Goal: Task Accomplishment & Management: Manage account settings

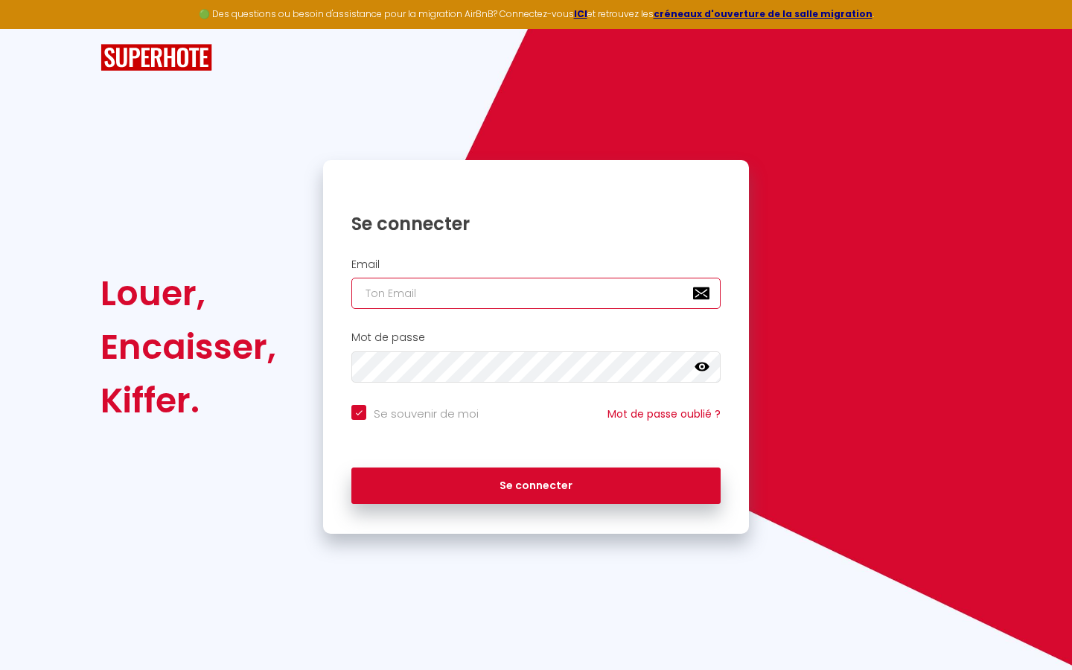
type input "l"
checkbox input "true"
type input "le"
checkbox input "true"
type input "les"
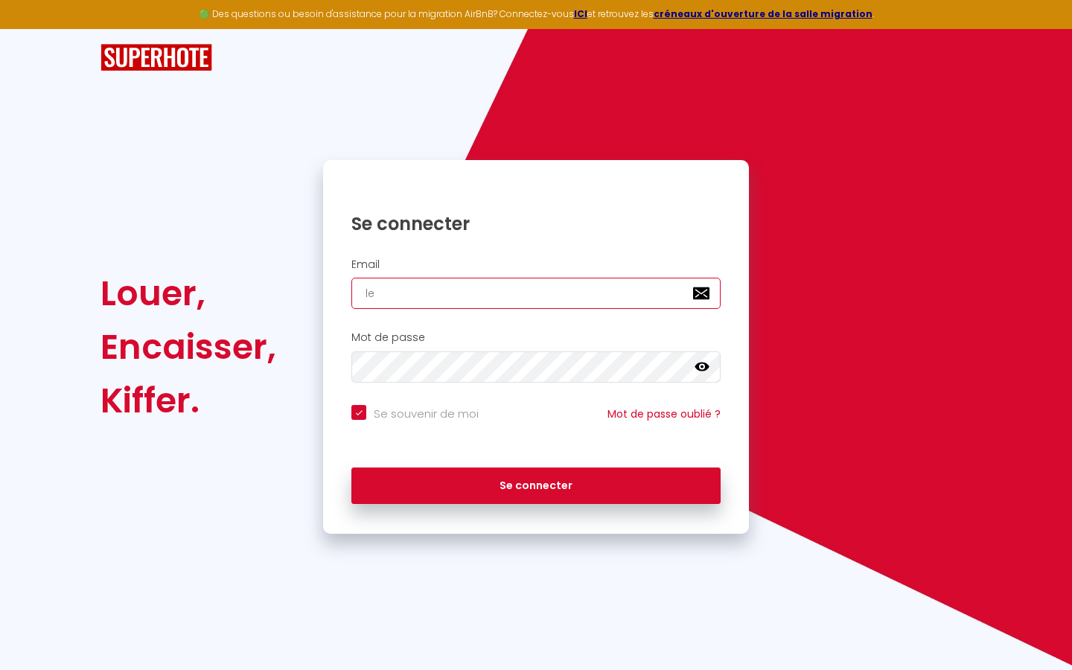
checkbox input "true"
type input "lesp"
checkbox input "true"
type input "lespa"
checkbox input "true"
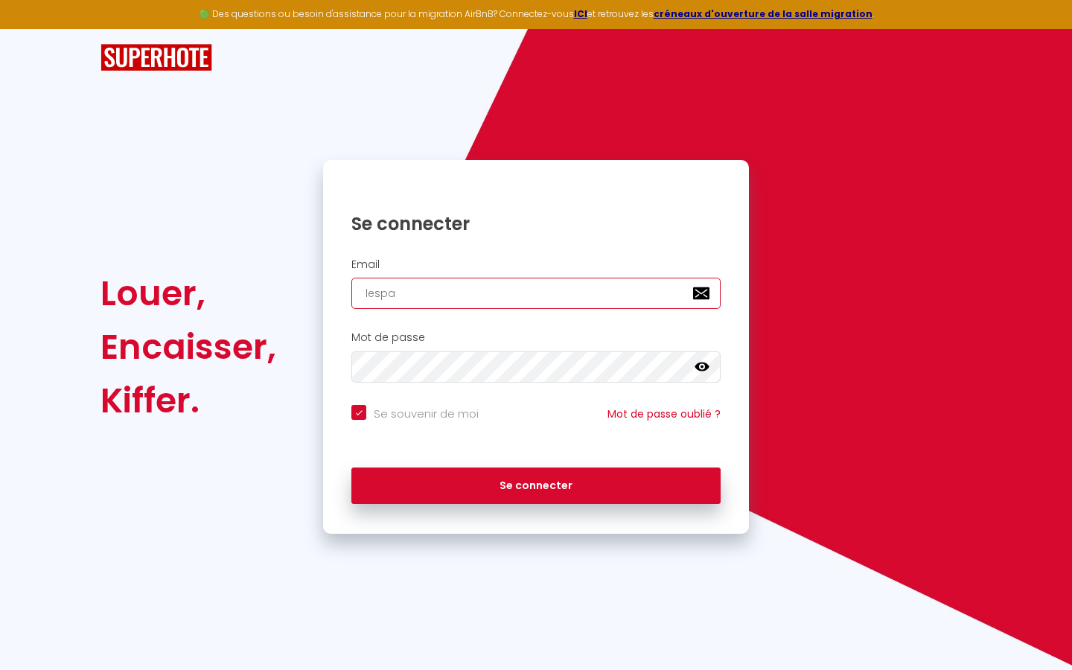
type input "lespac"
checkbox input "true"
type input "lespace"
checkbox input "true"
type input "lespaced"
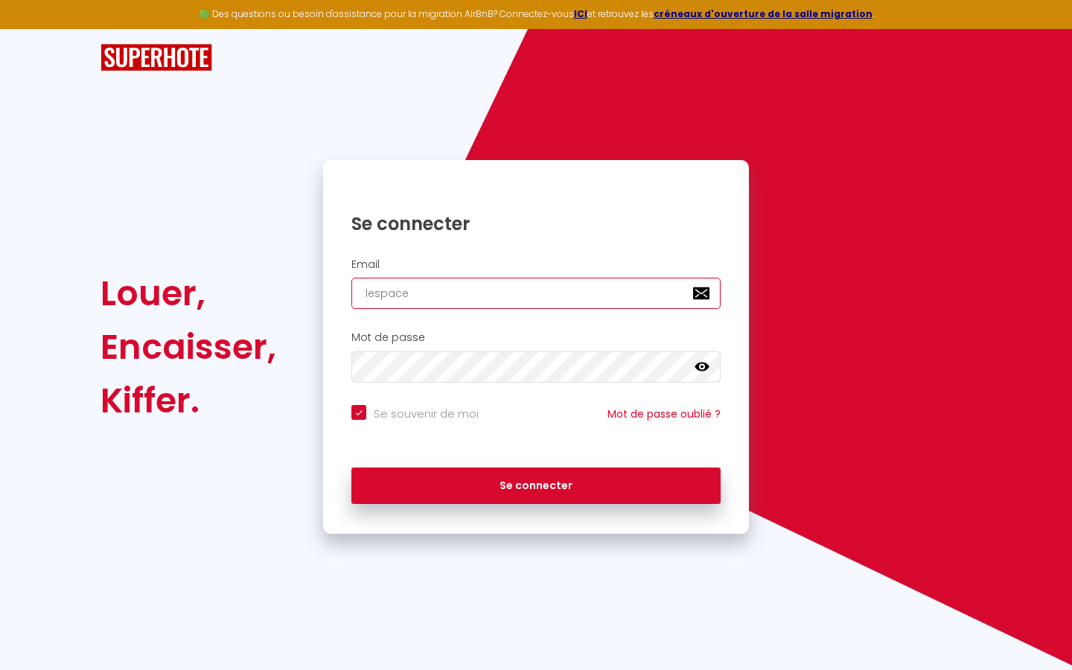
checkbox input "true"
type input "lespacede"
checkbox input "true"
type input "lespacedet"
checkbox input "true"
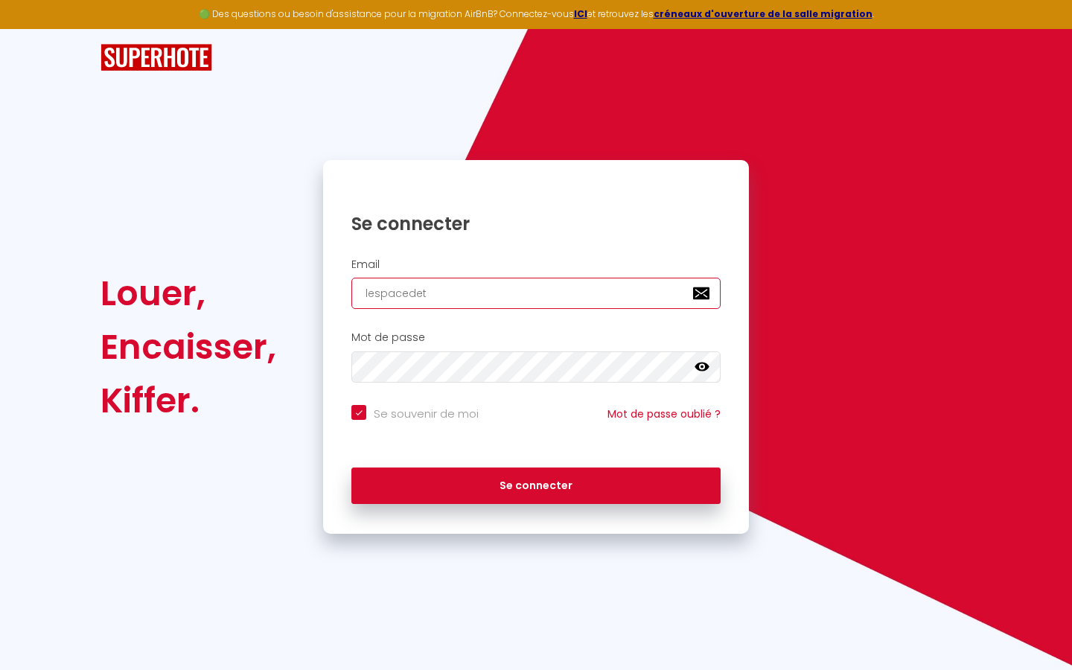
type input "lespacedete"
checkbox input "true"
type input "lespacedeten"
checkbox input "true"
type input "lespacedetent"
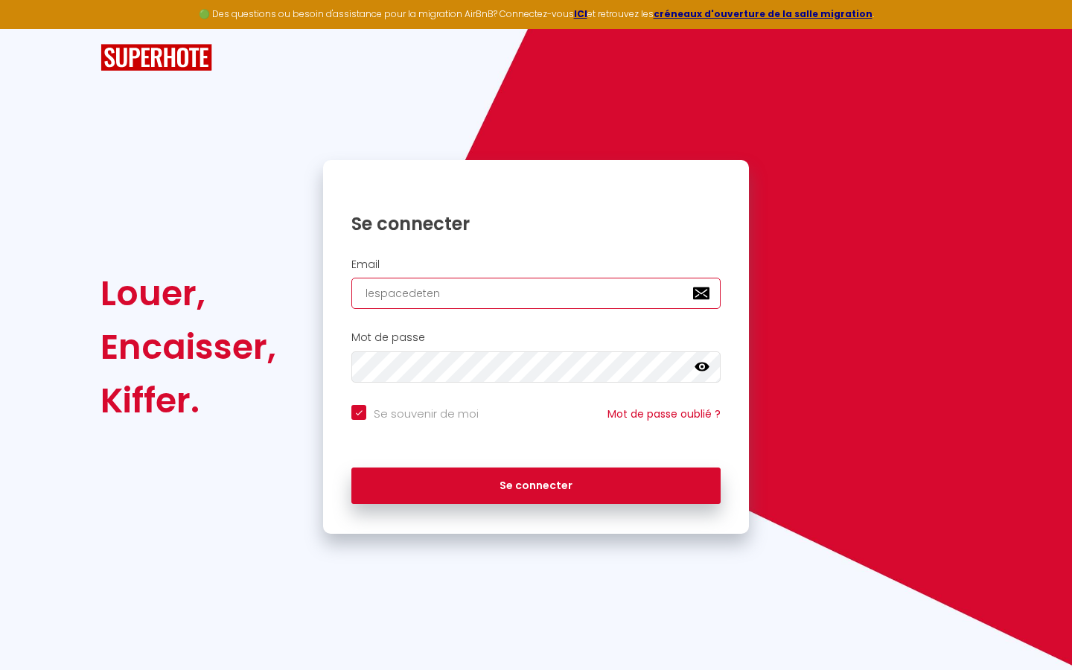
checkbox input "true"
type input "lespacedetente"
checkbox input "true"
type input "lespacedetente@"
checkbox input "true"
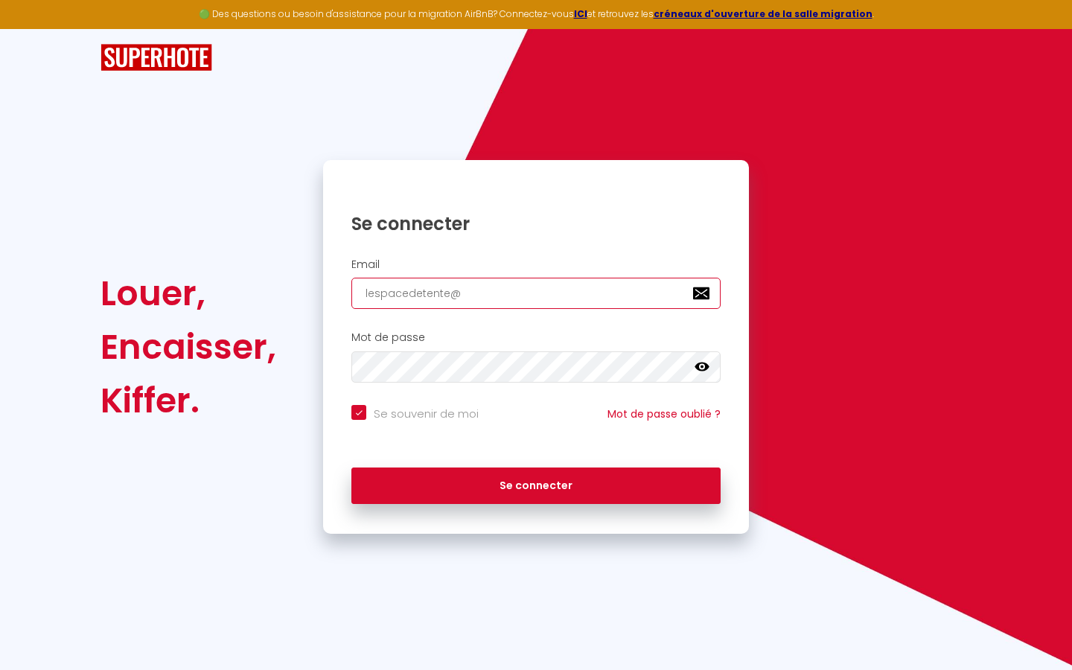
type input "lespacedetente@g"
checkbox input "true"
type input "lespacedetente@gm"
checkbox input "true"
type input "lespacedetente@gma"
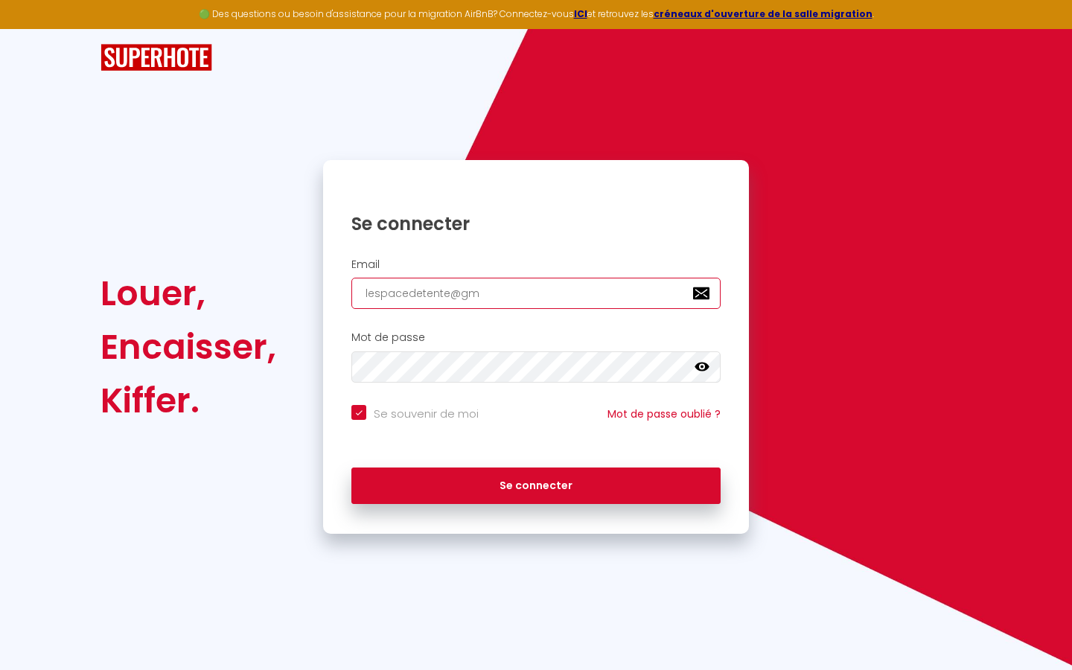
checkbox input "true"
type input "lespacedetente@gmai"
checkbox input "true"
type input "[EMAIL_ADDRESS]"
checkbox input "true"
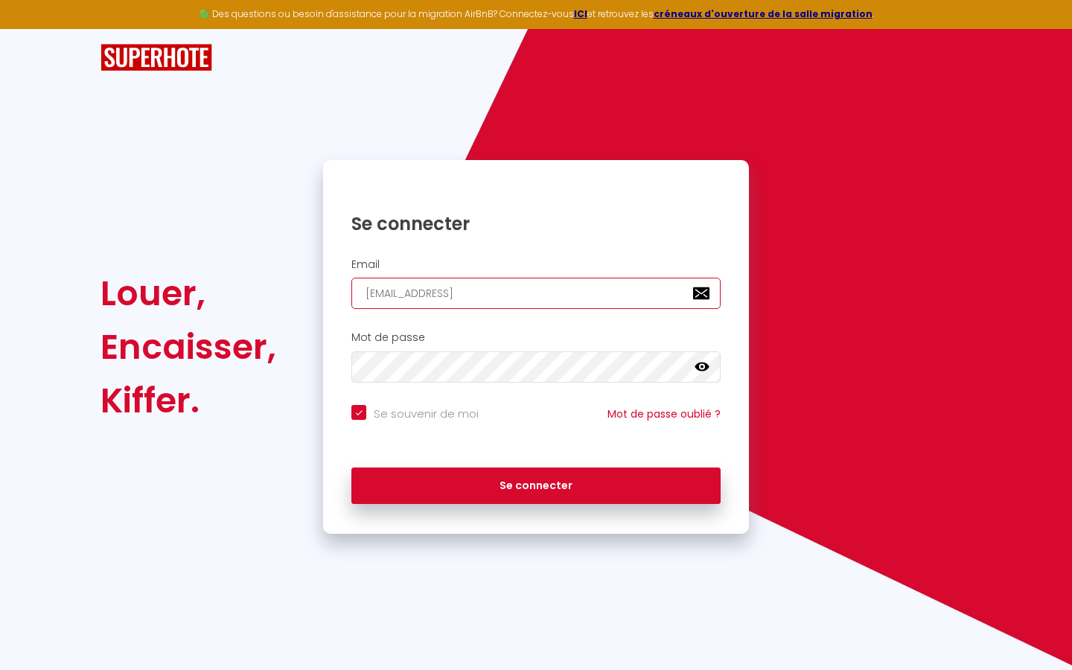
type input "[EMAIL_ADDRESS]."
checkbox input "true"
type input "lespacedetente@gmail.c"
checkbox input "true"
type input "[EMAIL_ADDRESS][DOMAIN_NAME]"
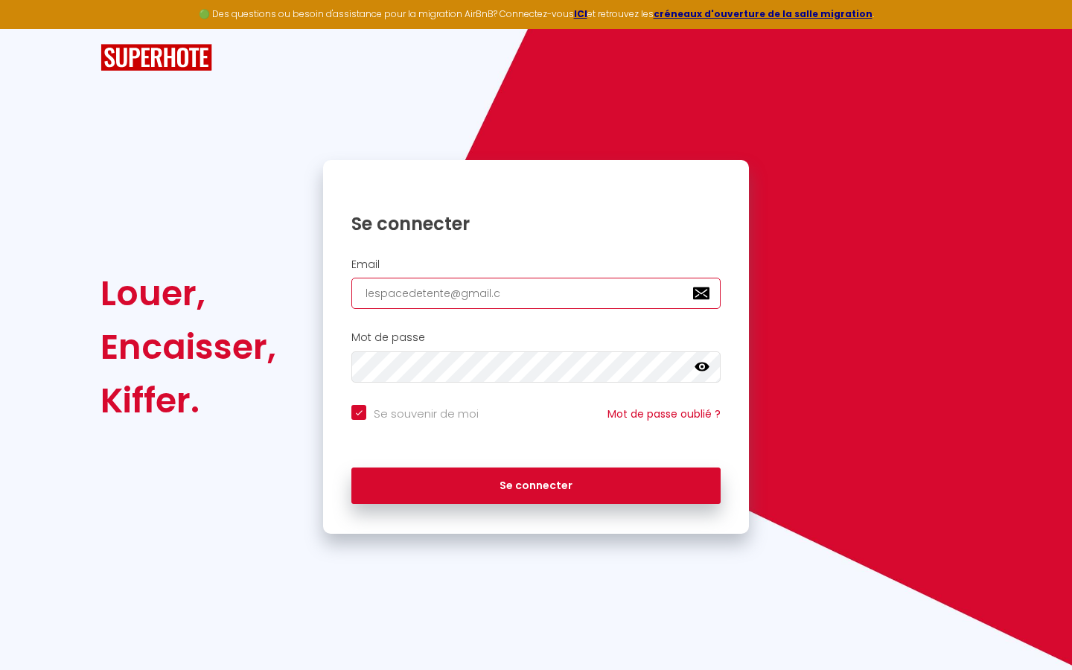
checkbox input "true"
type input "[EMAIL_ADDRESS][DOMAIN_NAME]"
checkbox input "true"
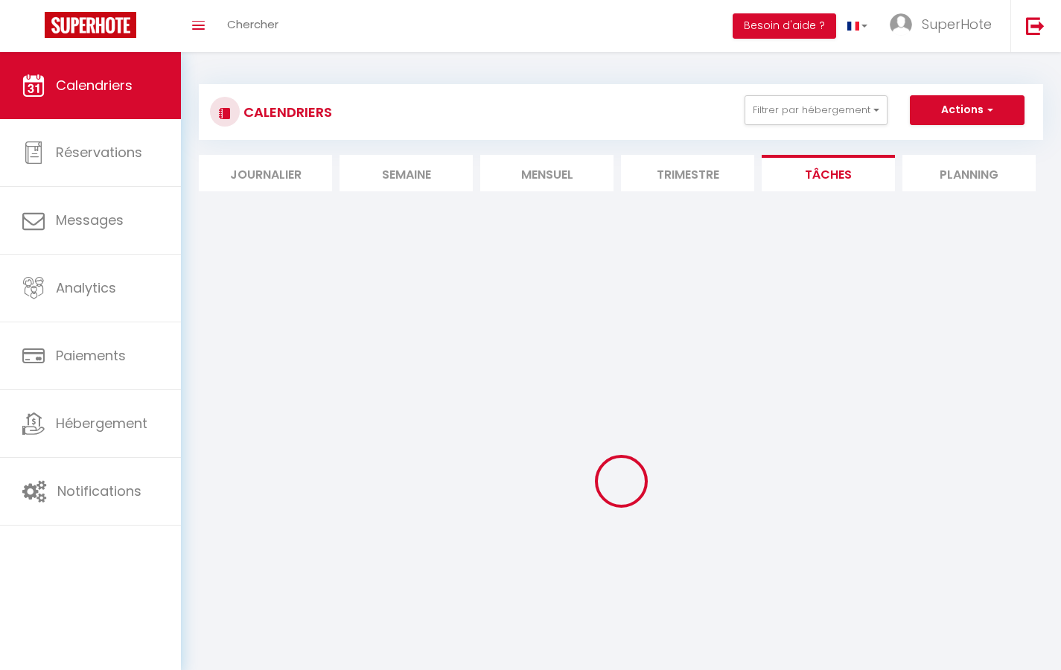
select select
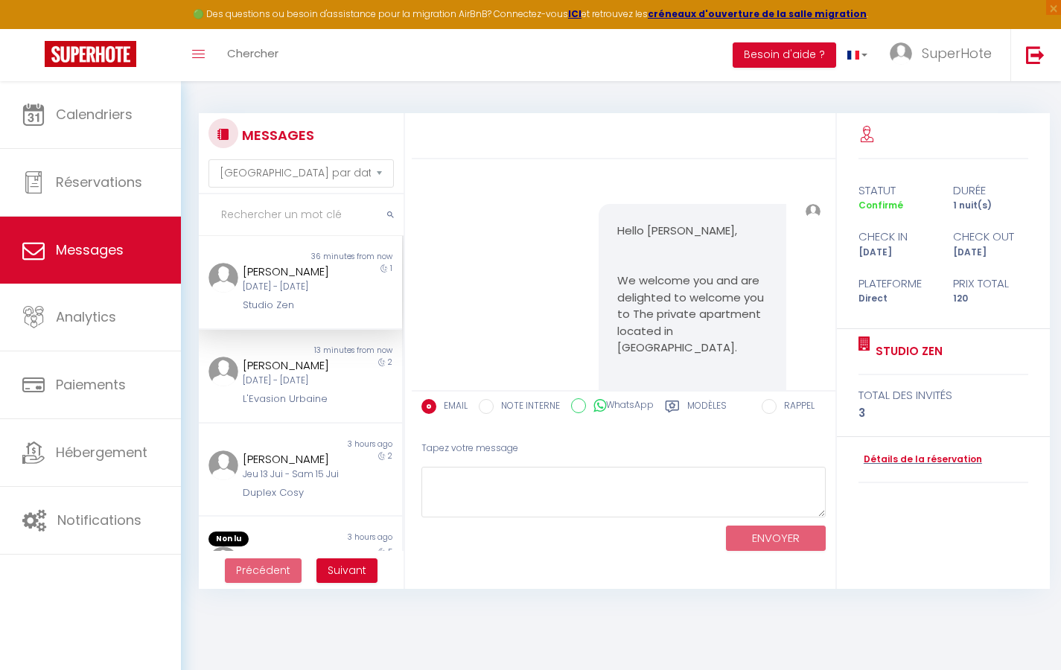
scroll to position [12902, 0]
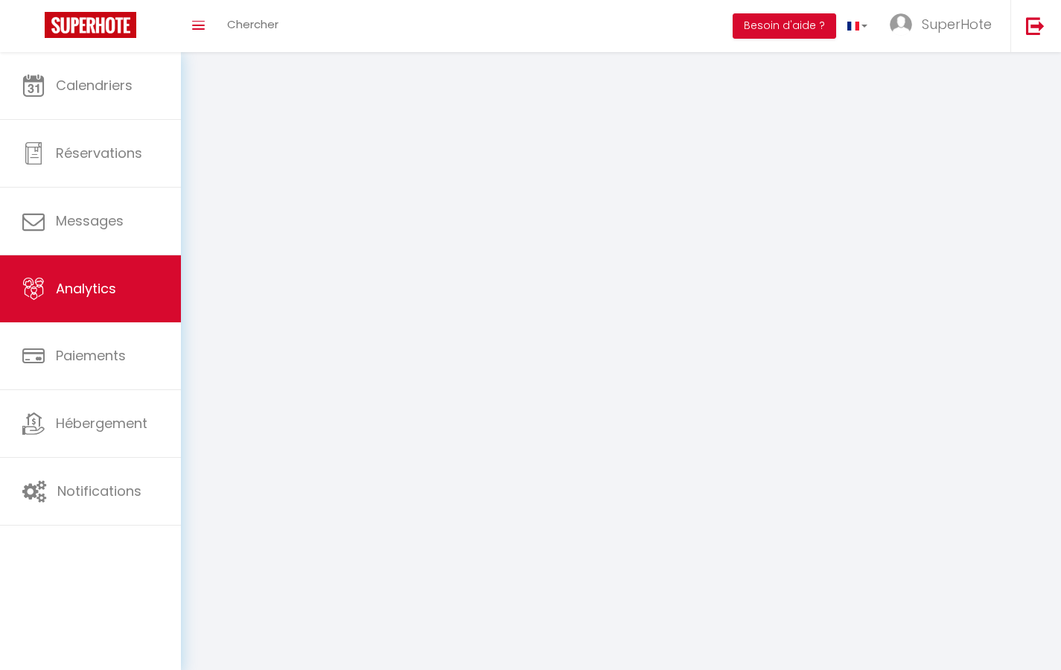
select select "2025"
select select "9"
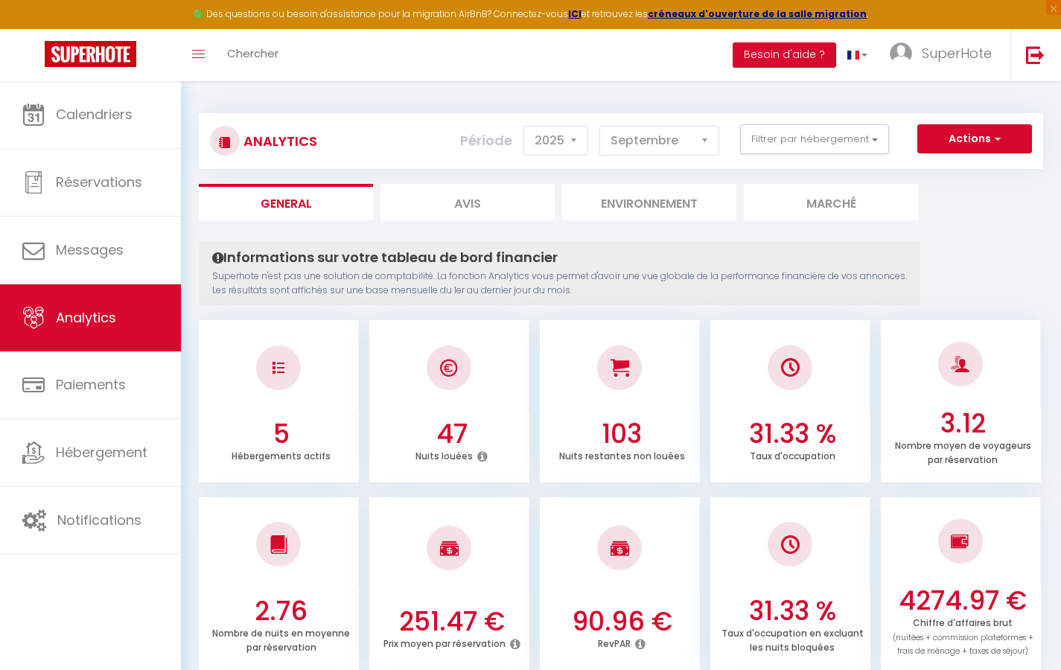
select select "2"
select select "0"
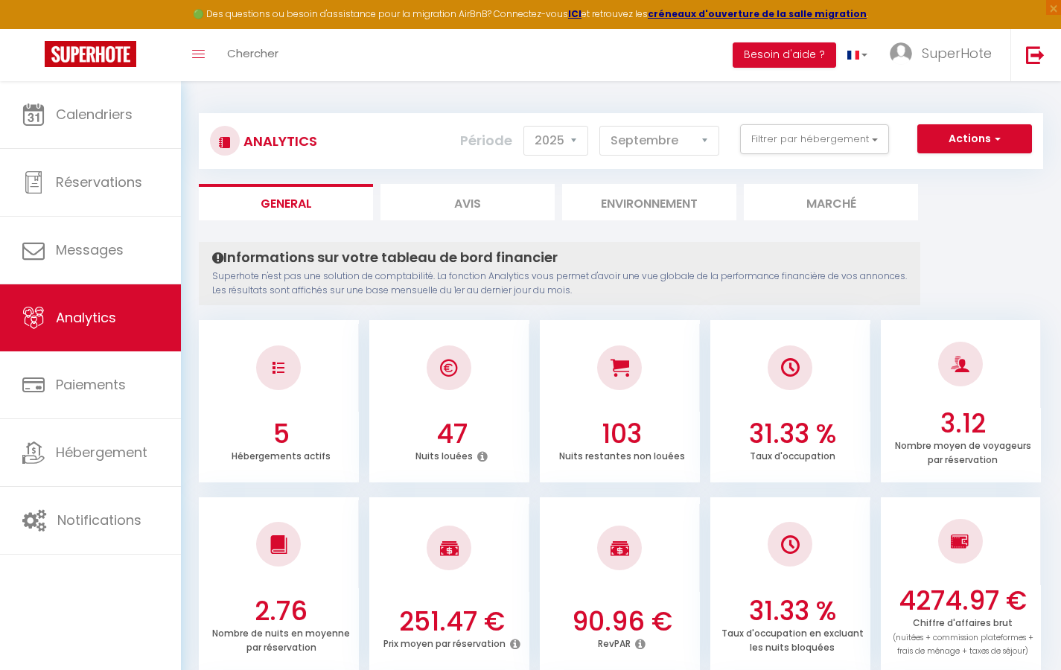
select select "0"
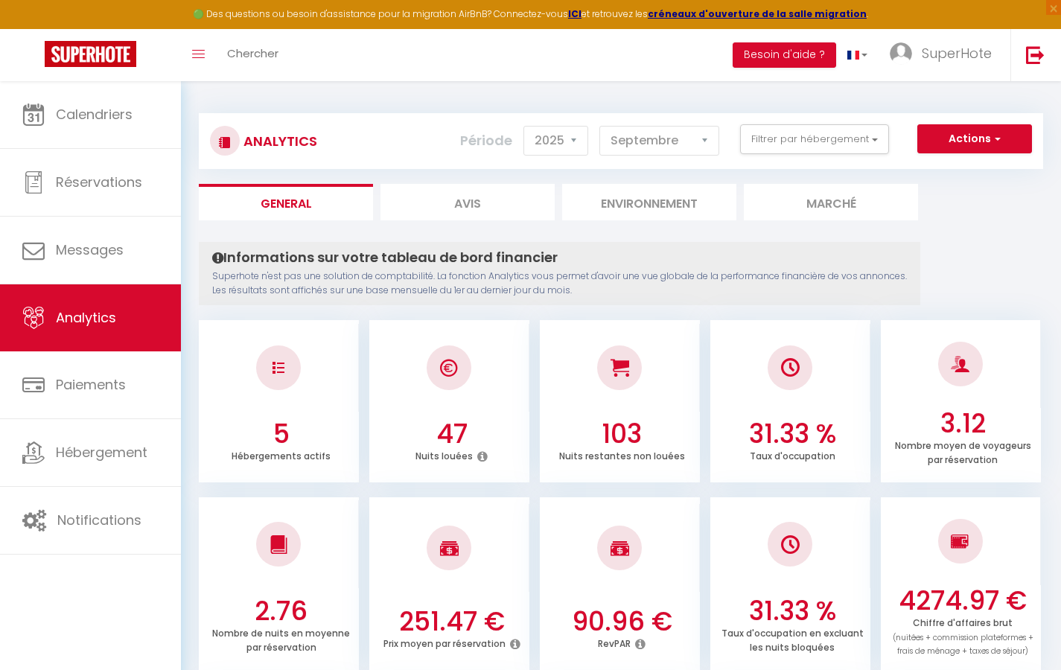
select select "0"
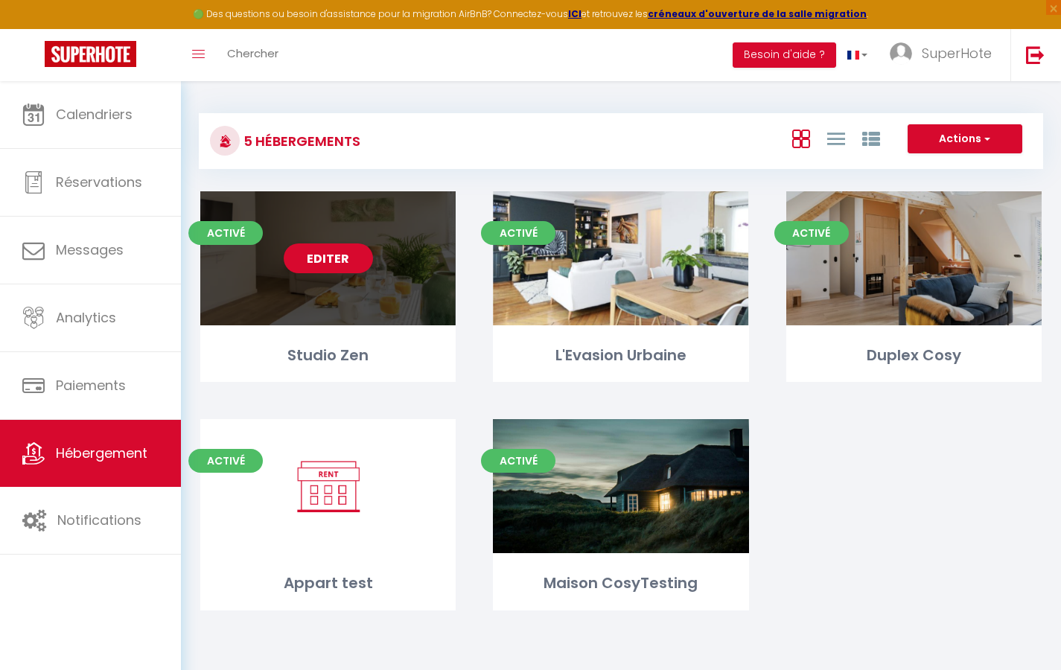
select select "3"
select select "2"
select select "1"
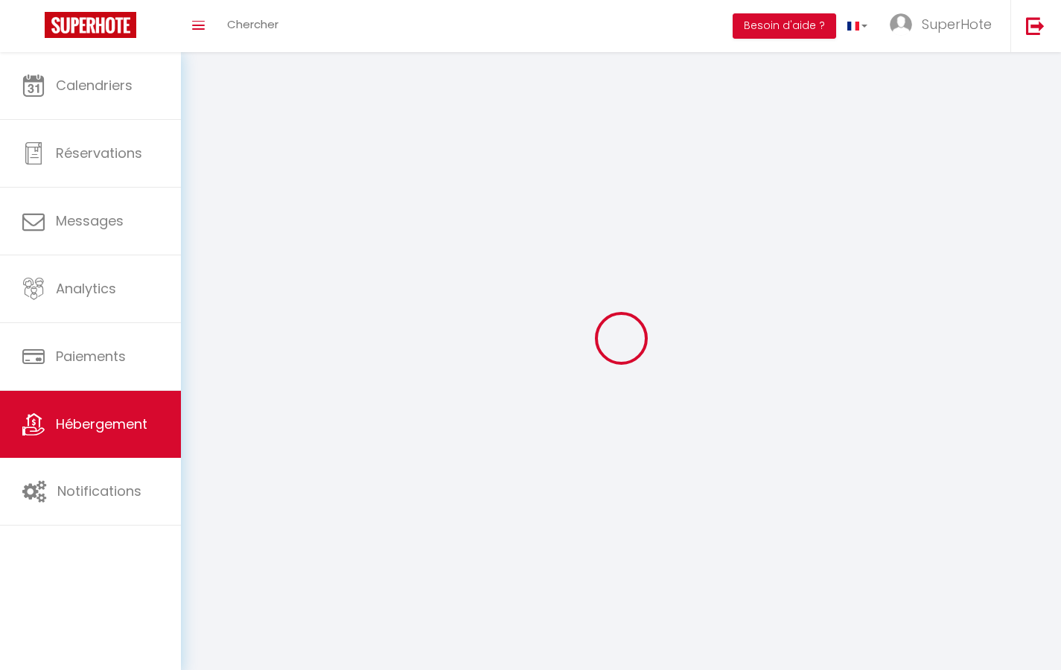
select select
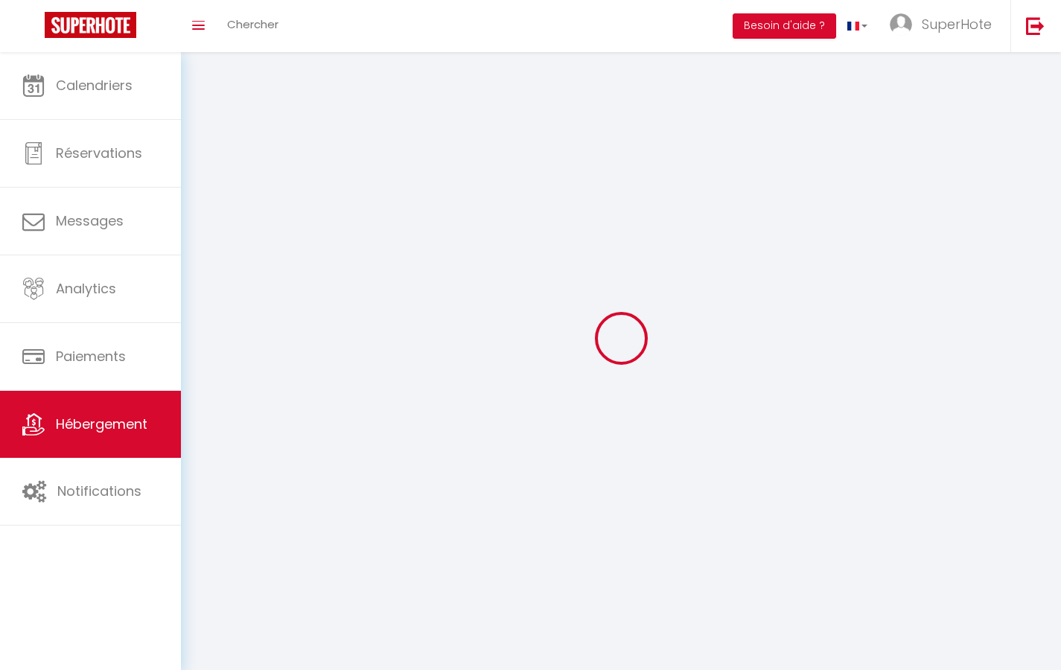
select select
checkbox input "false"
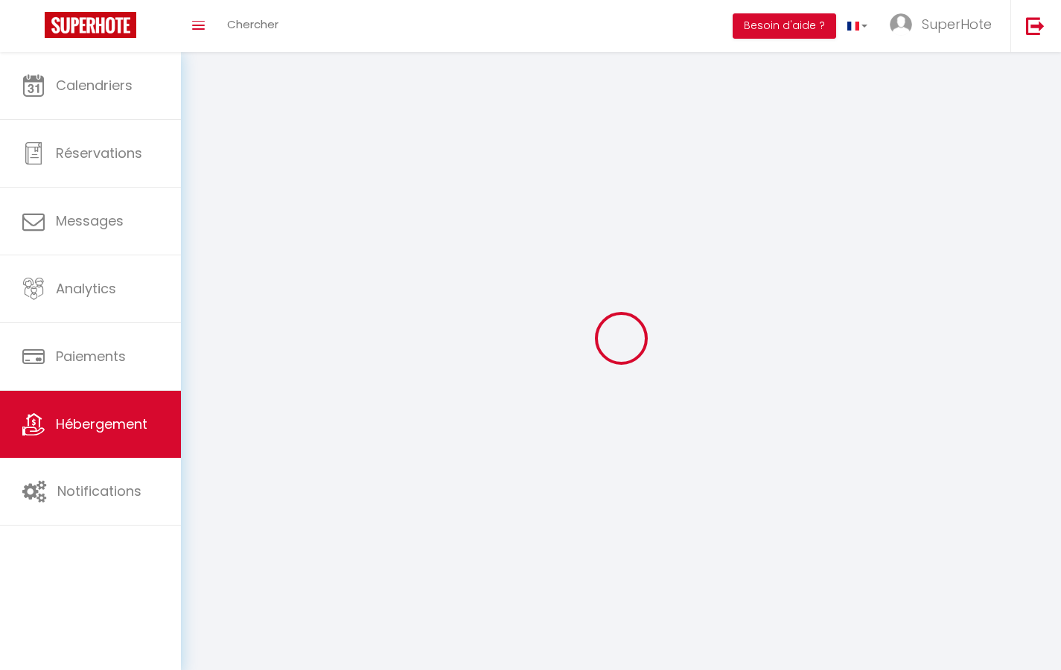
checkbox input "false"
select select
select select "28"
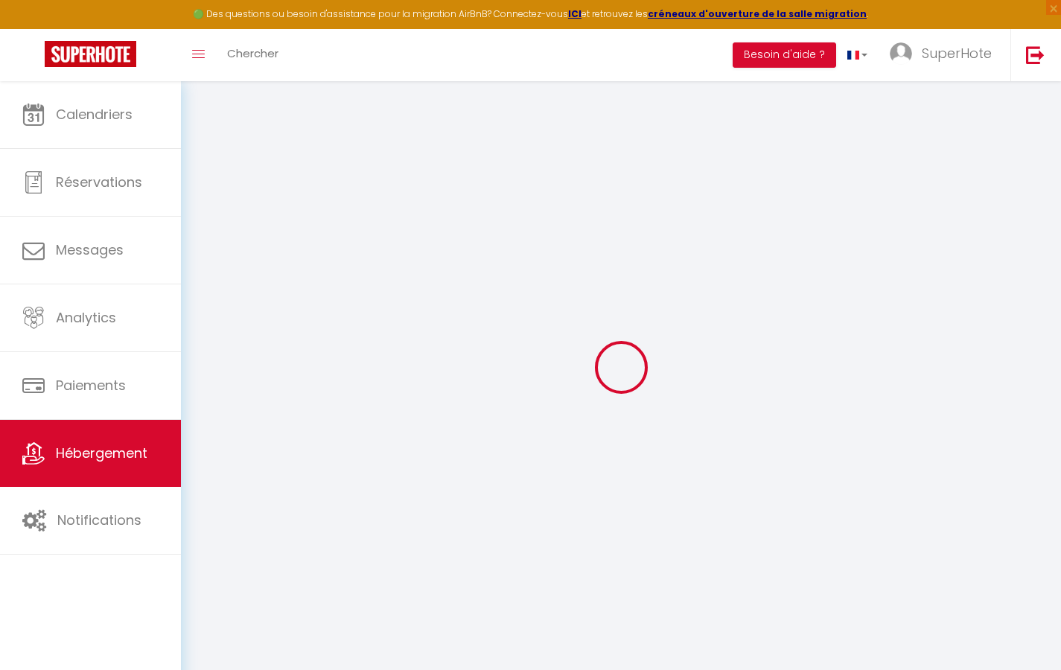
select select
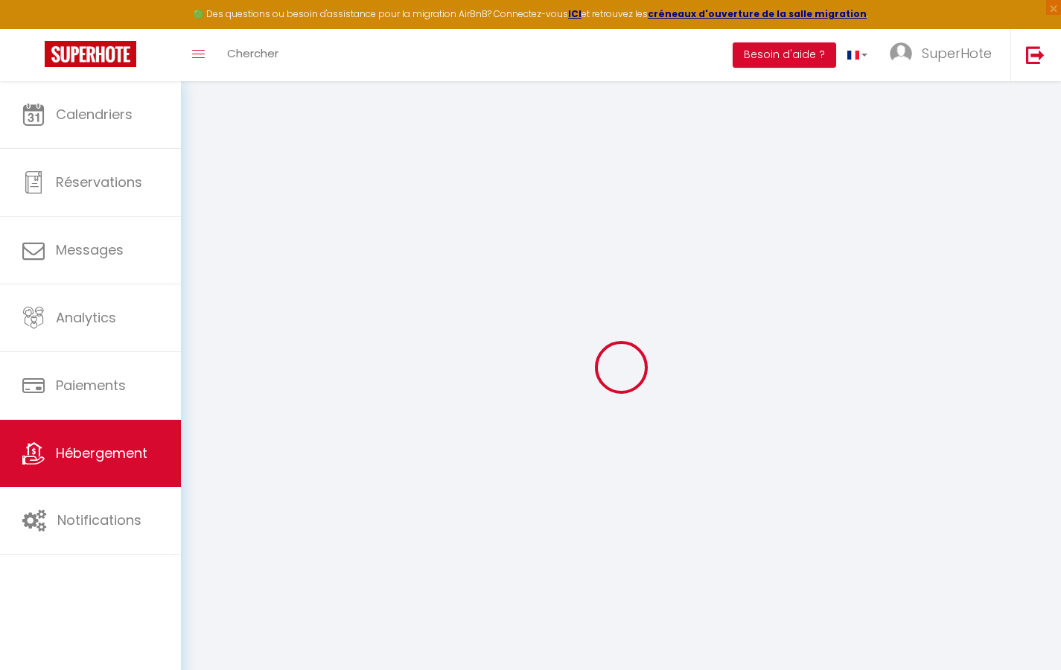
select select
checkbox input "false"
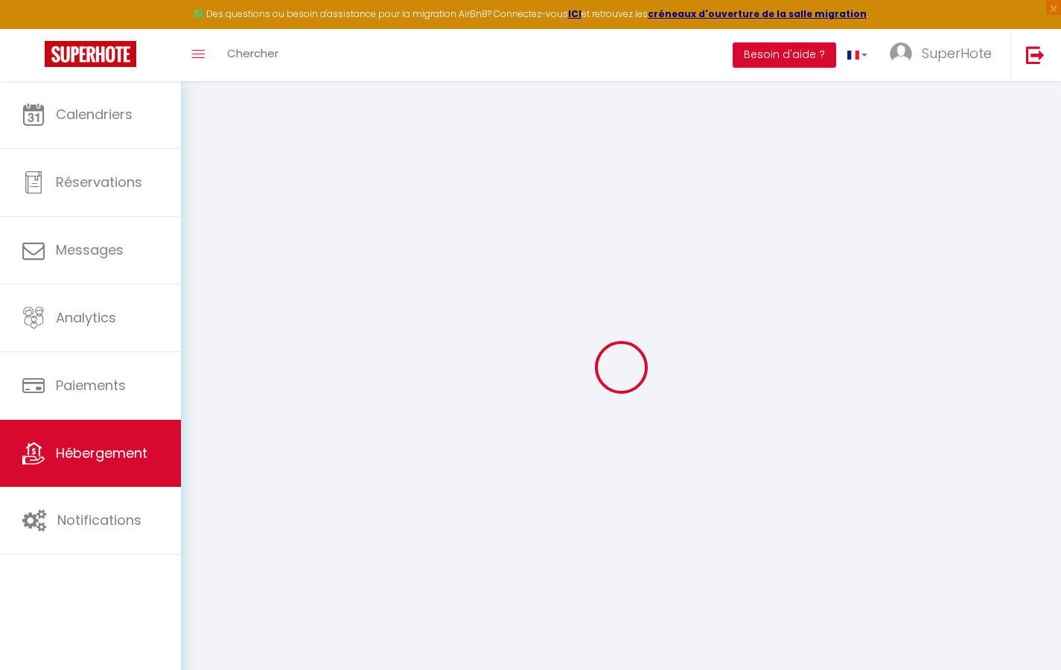
select select
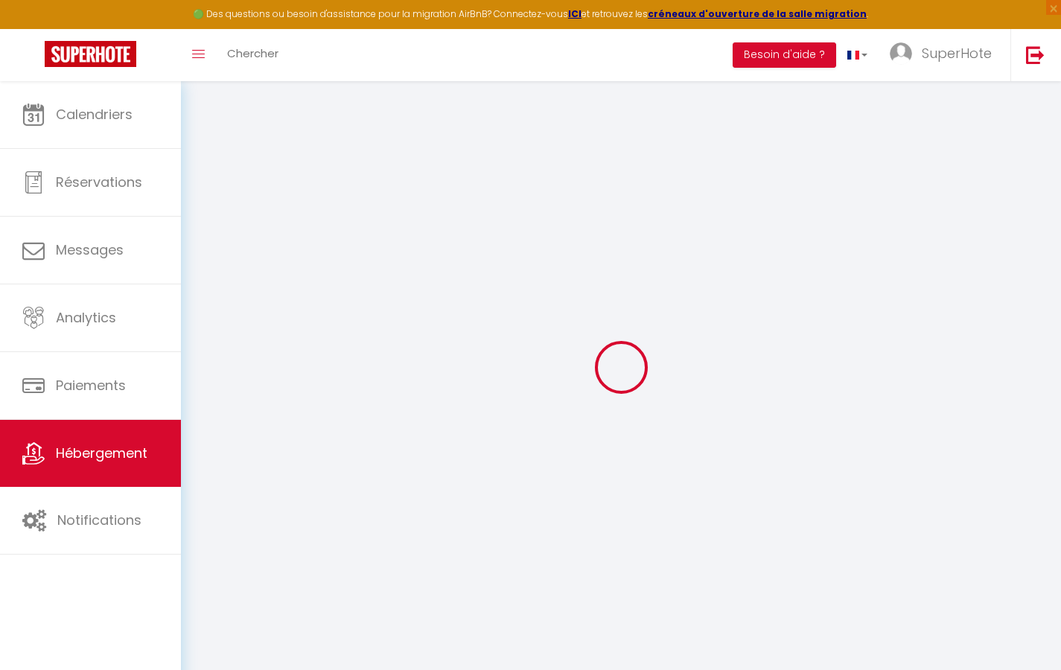
select select
checkbox input "false"
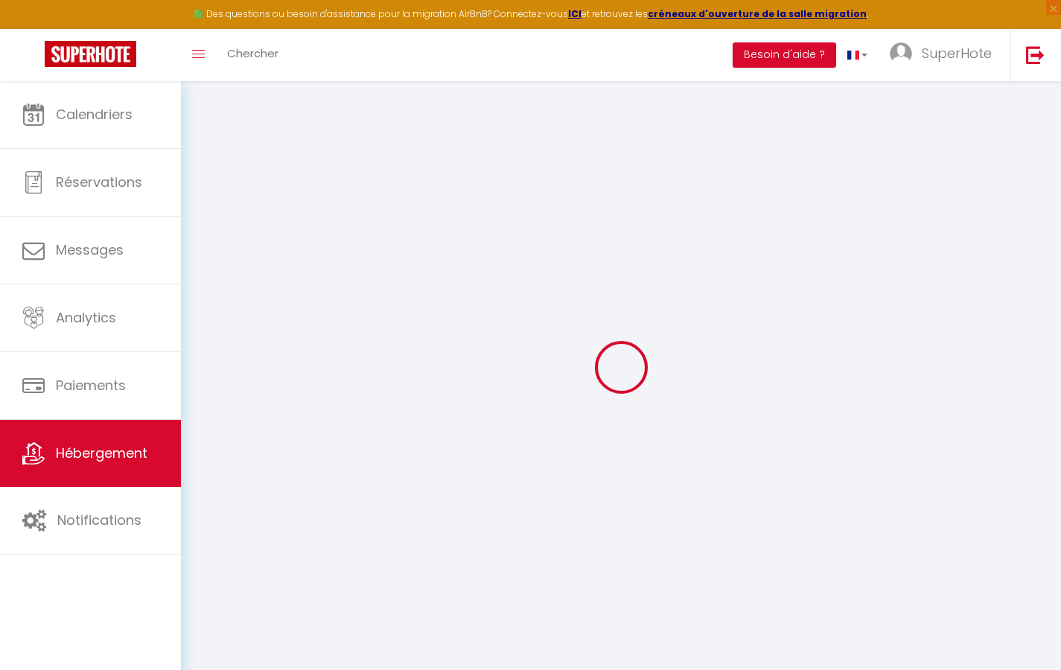
checkbox input "false"
select select
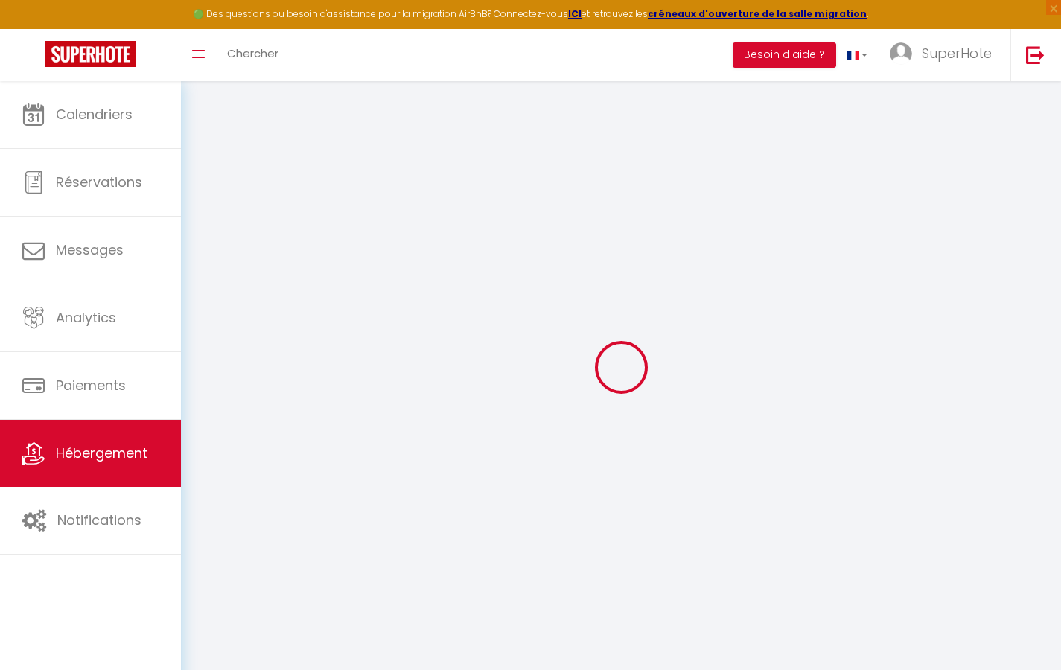
select select
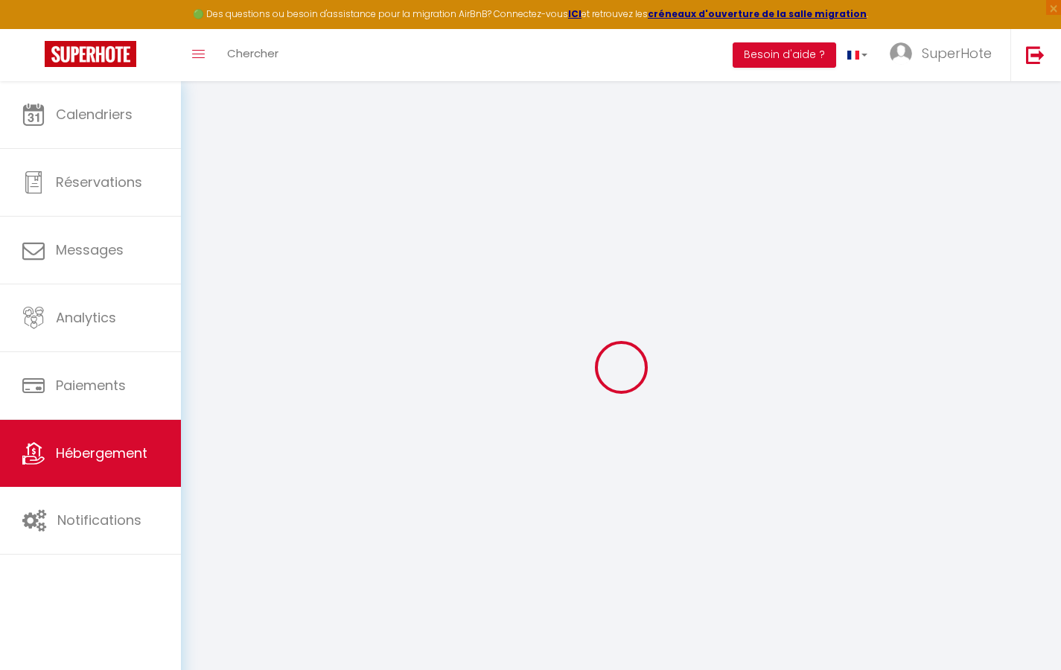
checkbox input "false"
select select
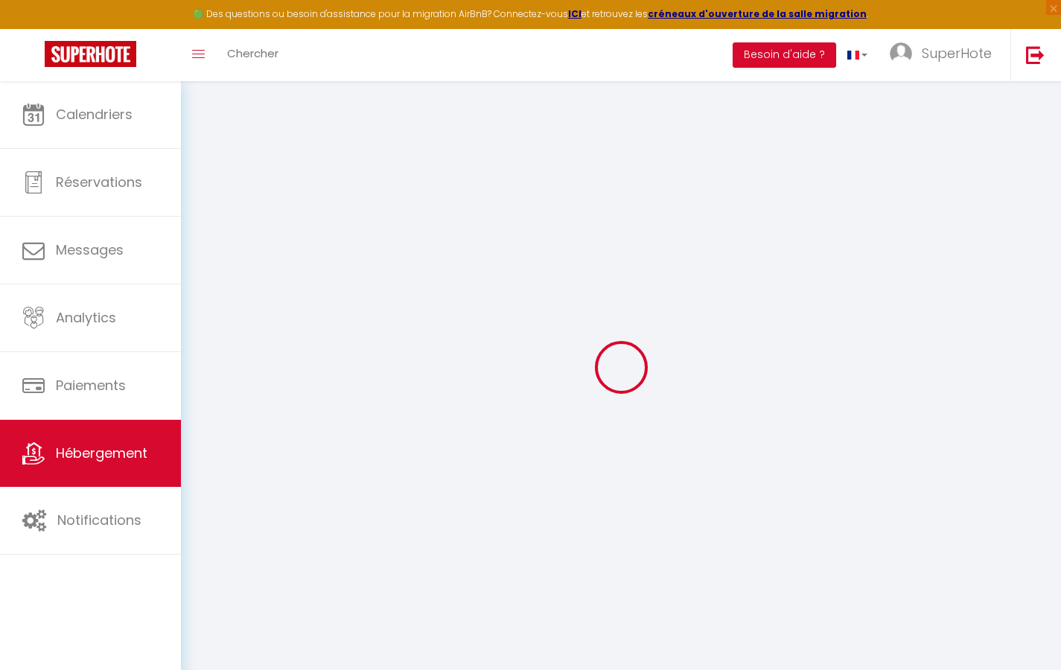
select select
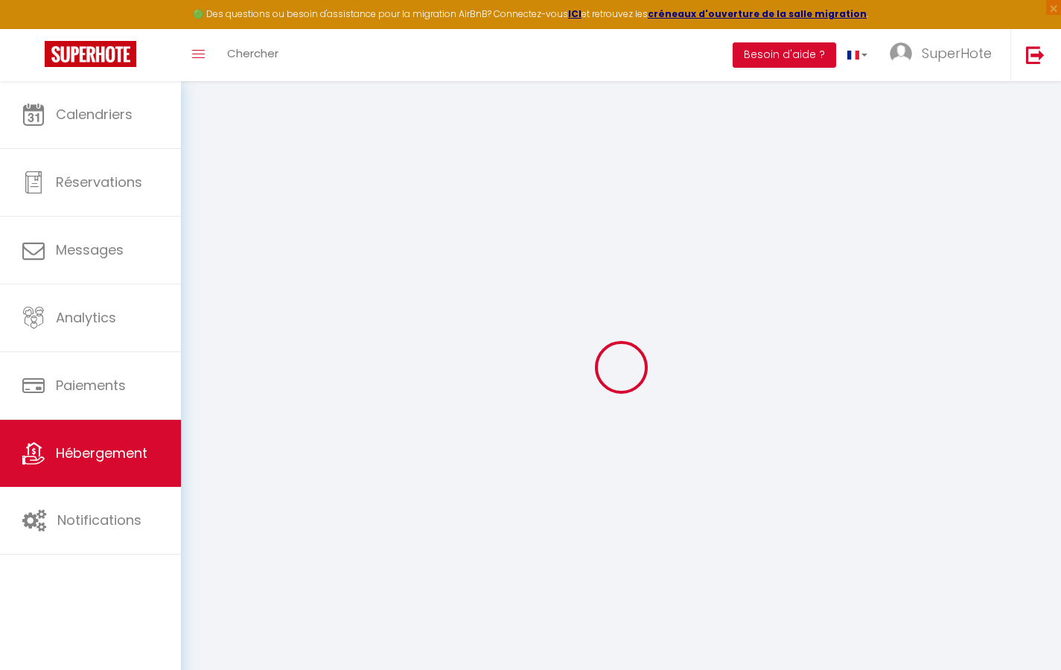
select select
checkbox input "false"
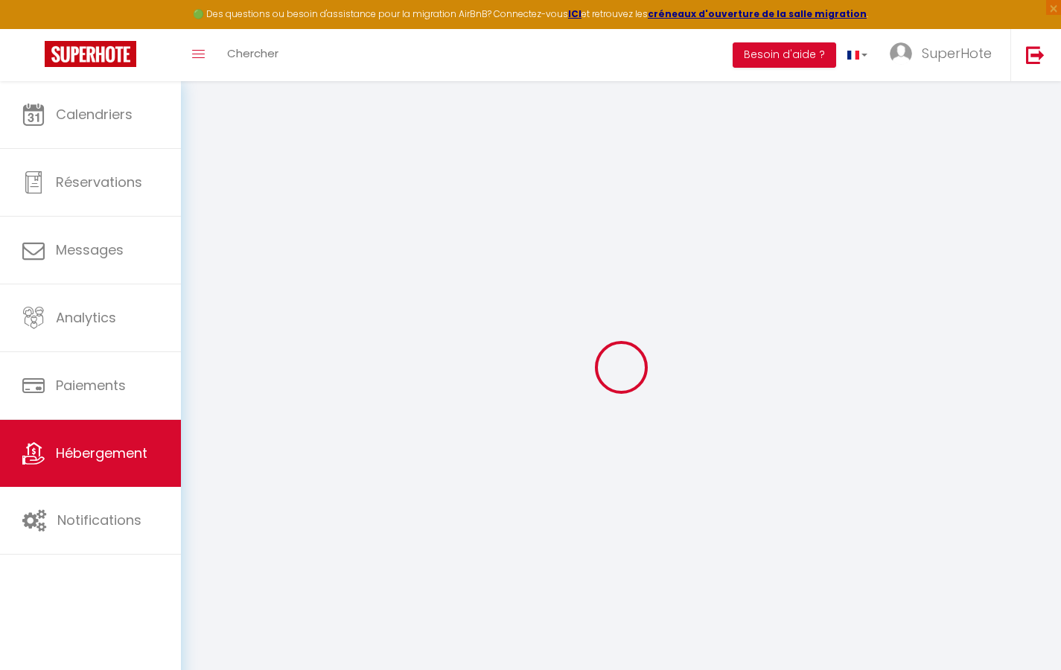
checkbox input "false"
select select
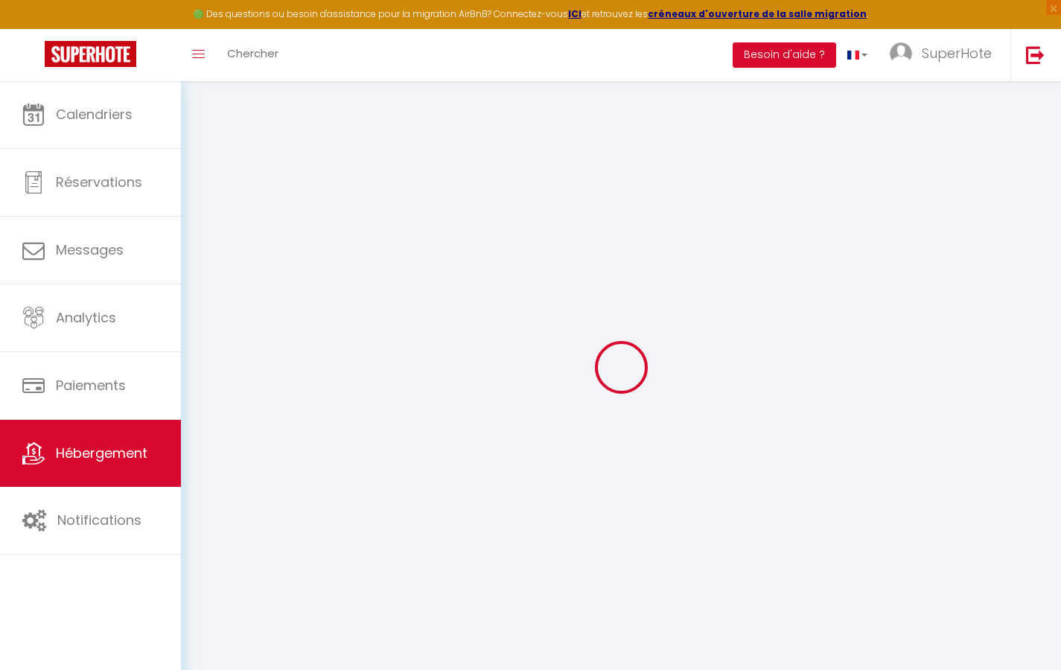
select select
checkbox input "false"
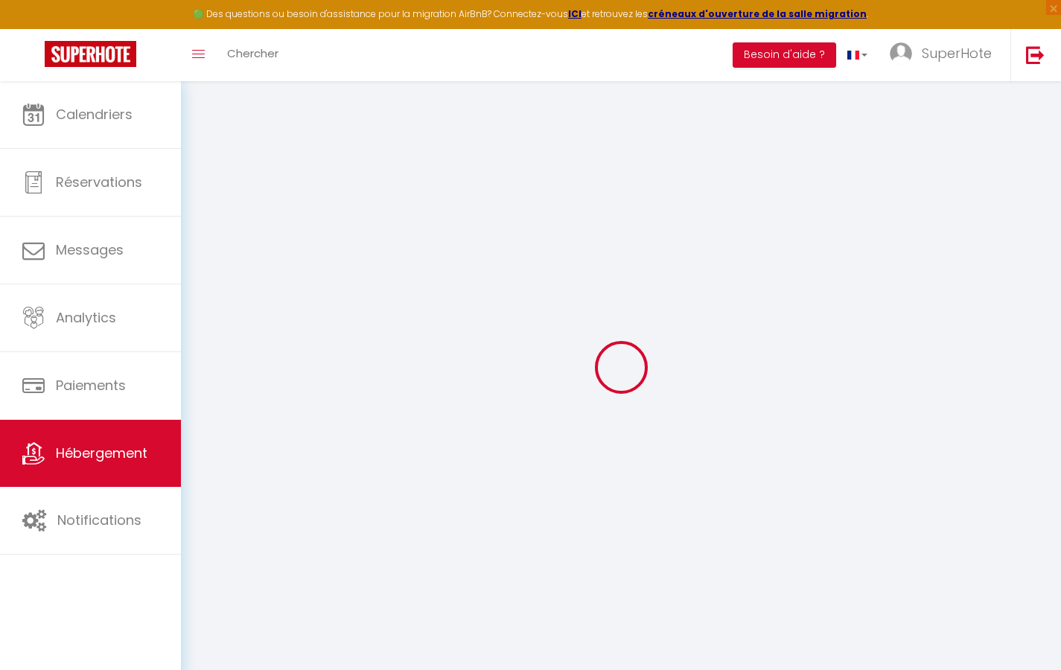
checkbox input "false"
select select
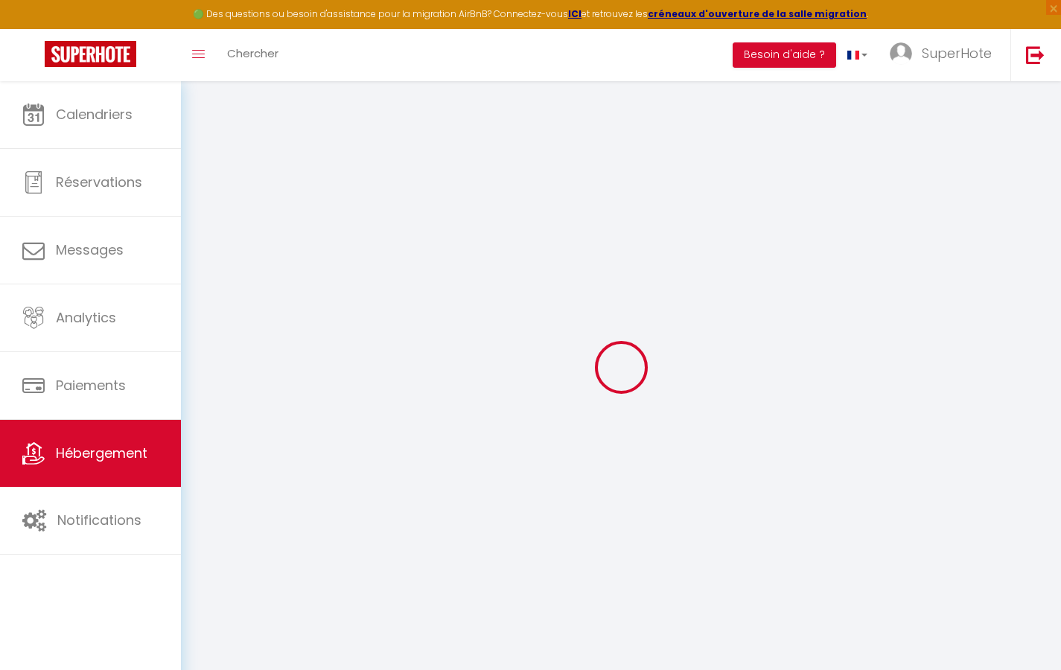
select select
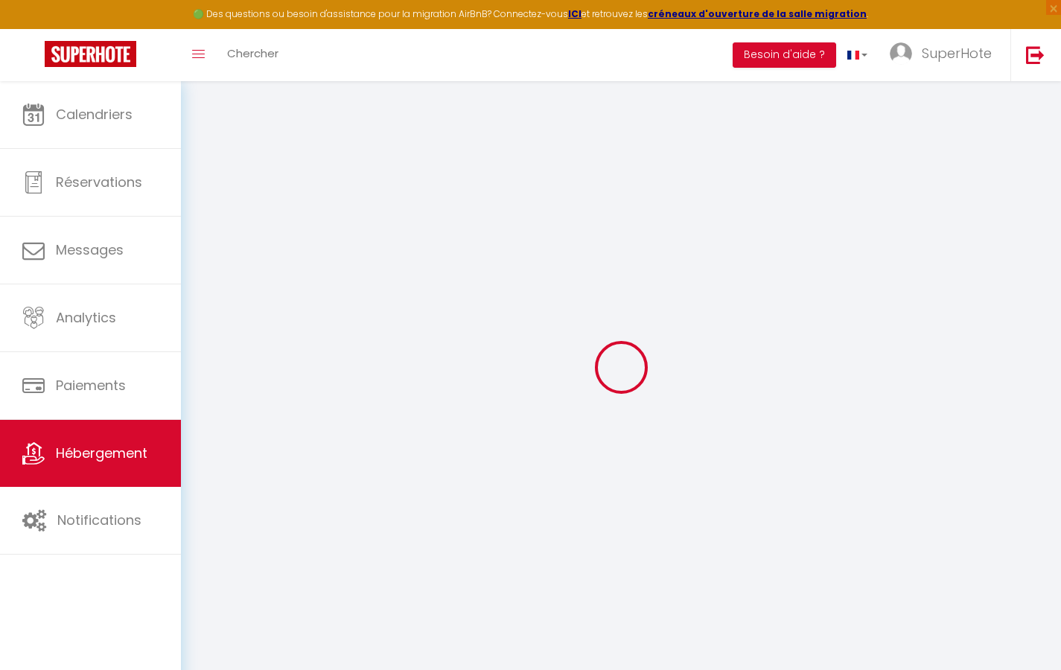
select select
checkbox input "false"
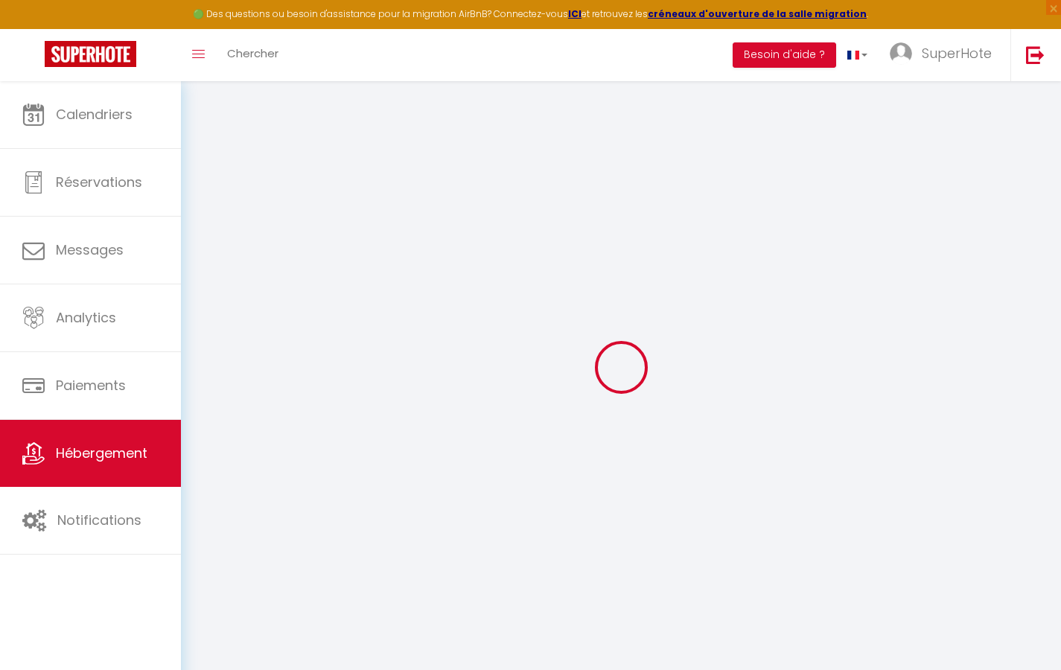
select select
